Goal: Connect with others: Connect with others

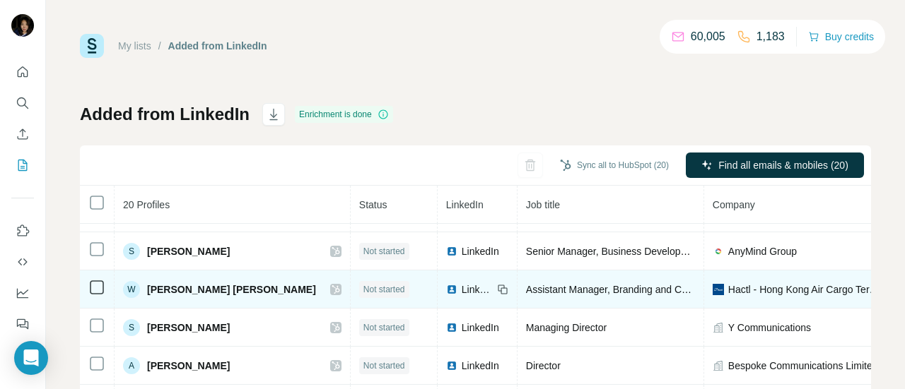
scroll to position [54, 0]
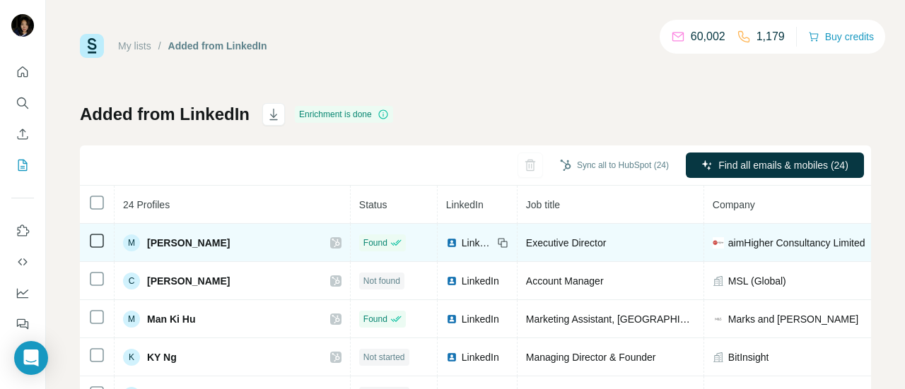
click at [189, 240] on span "Monica Chan" at bounding box center [188, 243] width 83 height 14
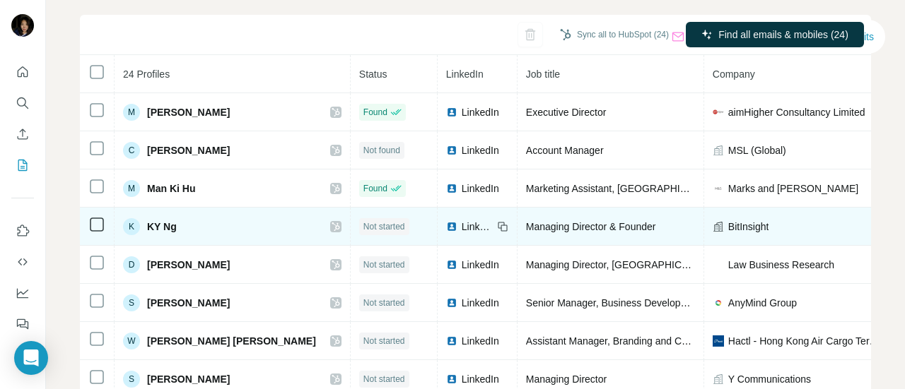
scroll to position [141, 0]
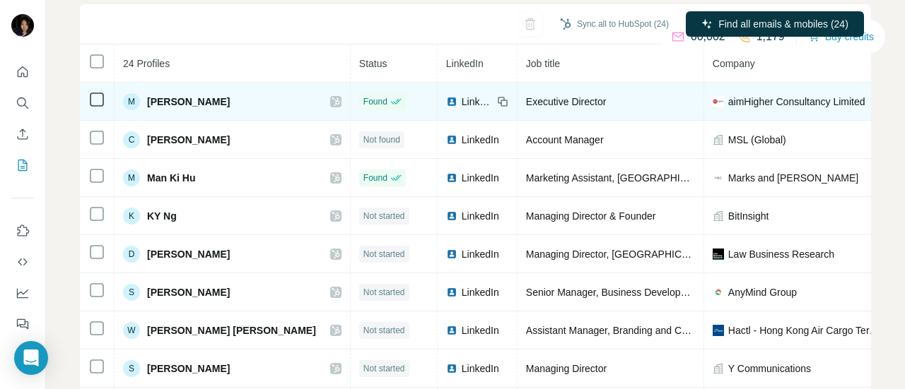
click at [462, 97] on span "LinkedIn" at bounding box center [477, 102] width 31 height 14
